Goal: Use online tool/utility: Utilize a website feature to perform a specific function

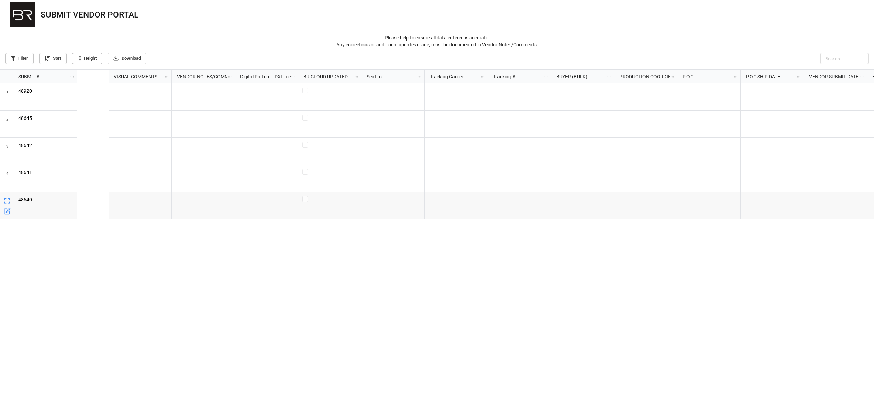
scroll to position [0, 973]
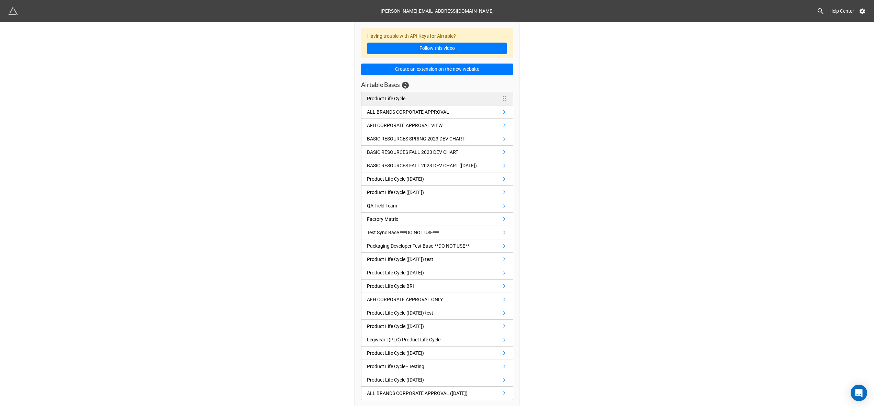
click at [467, 100] on link "Product Life Cycle" at bounding box center [437, 99] width 152 height 14
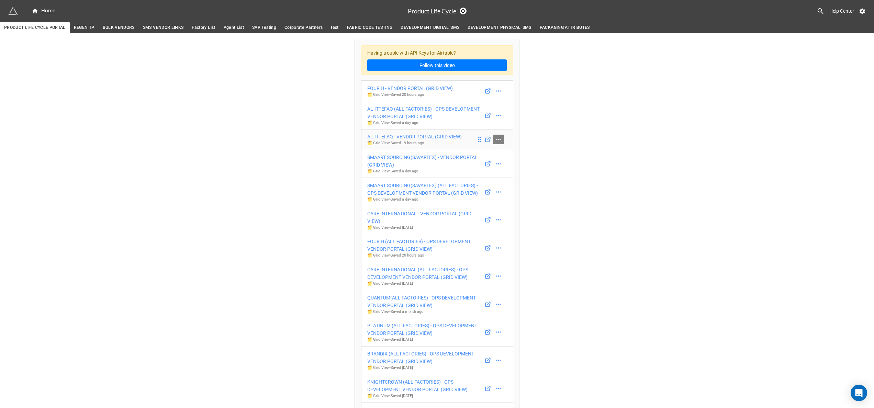
click at [498, 140] on icon at bounding box center [498, 139] width 7 height 7
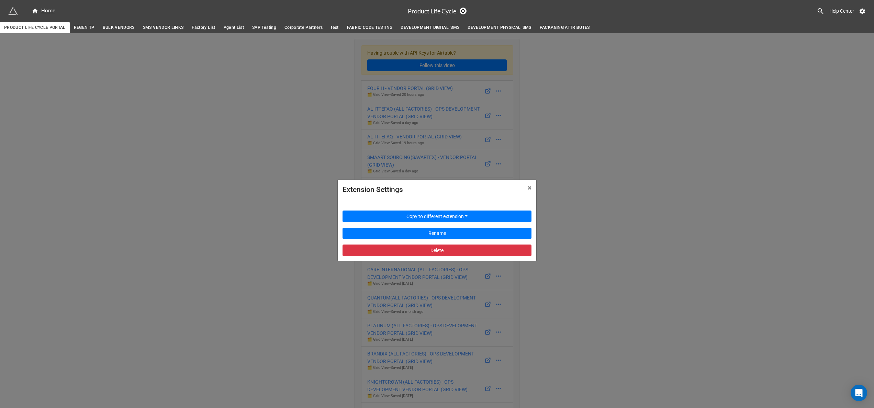
click at [519, 140] on div "Extension Settings × Close Copy to different extension Rename Delete" at bounding box center [437, 237] width 874 height 408
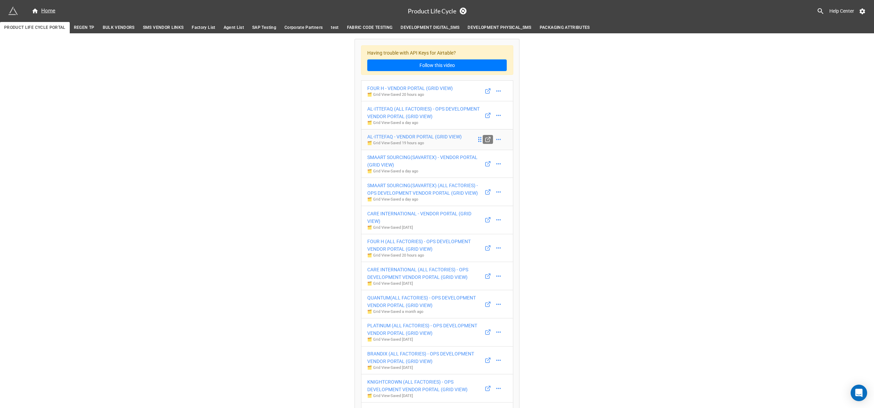
click at [485, 142] on icon at bounding box center [488, 139] width 6 height 6
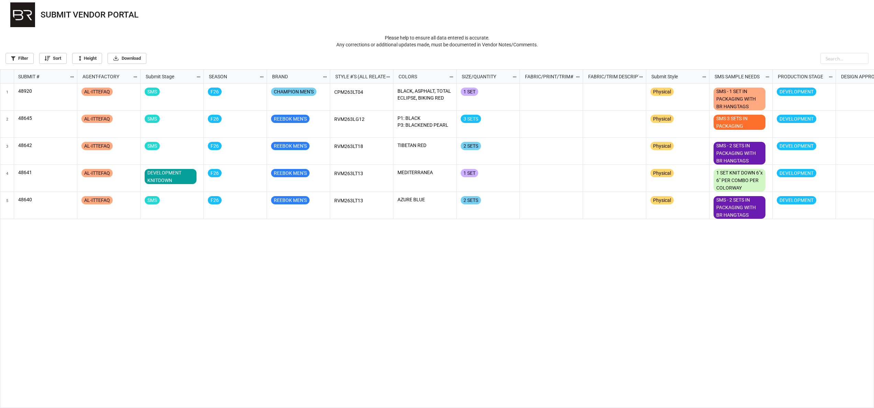
scroll to position [334, 870]
click at [28, 57] on link "Filter" at bounding box center [19, 58] width 28 height 11
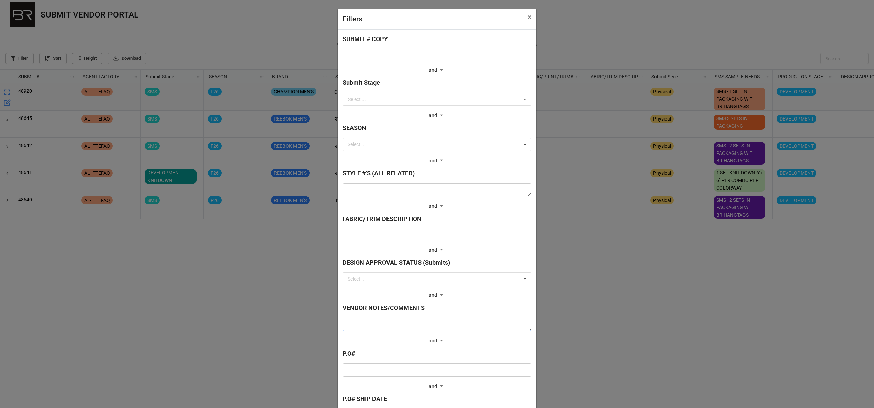
click at [472, 328] on textarea at bounding box center [437, 324] width 189 height 13
click at [729, 311] on div "Filters × Close SUBMIT # COPY and and Submit Stage Select ... BULK BULK FABRIC …" at bounding box center [437, 204] width 874 height 408
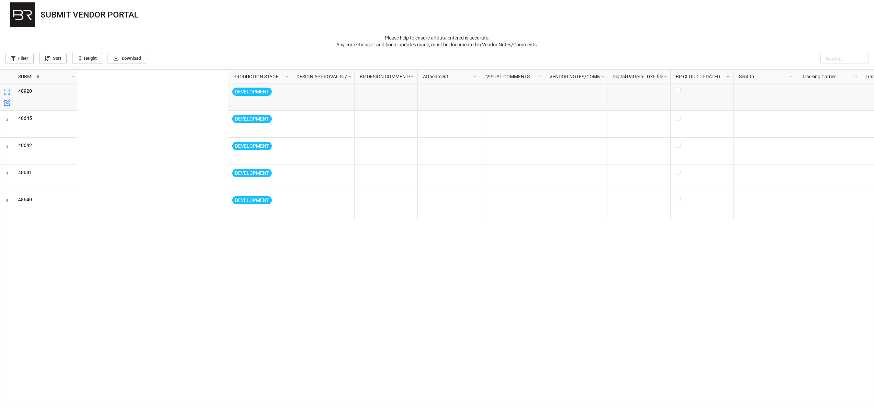
scroll to position [0, 705]
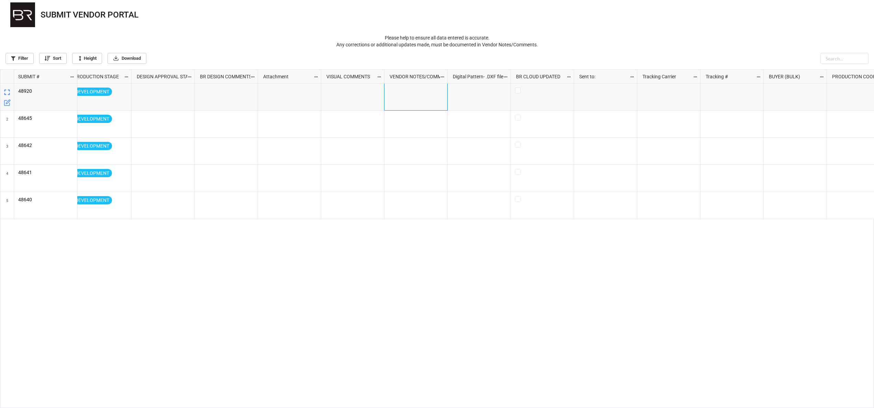
click at [428, 102] on div "grid" at bounding box center [416, 97] width 63 height 27
click at [409, 100] on div "grid" at bounding box center [416, 97] width 63 height 27
click at [442, 77] on icon "grid" at bounding box center [442, 77] width 3 height 1
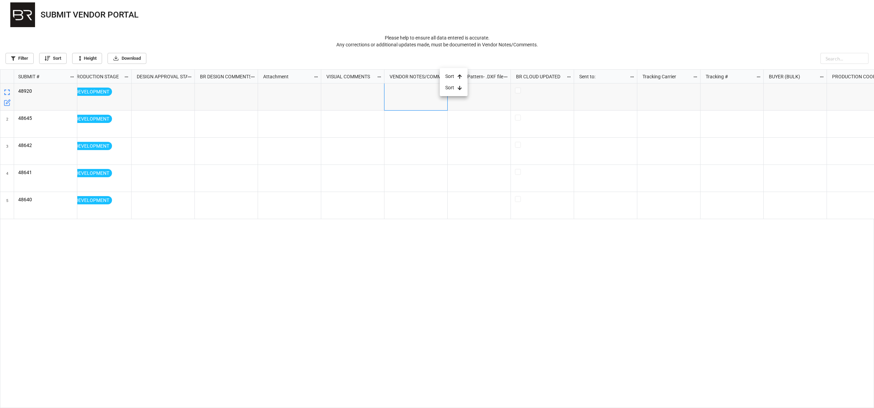
click at [469, 302] on div at bounding box center [437, 204] width 874 height 408
